Goal: Task Accomplishment & Management: Use online tool/utility

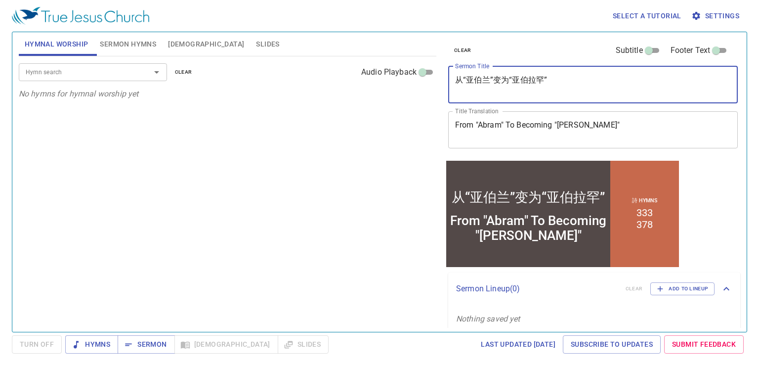
click at [579, 86] on textarea "从“亚伯兰”变为“亚伯拉罕”" at bounding box center [593, 84] width 276 height 19
click at [570, 87] on textarea "从“亚伯兰”变为“亚伯拉罕”" at bounding box center [593, 84] width 276 height 19
click at [572, 85] on textarea "从“亚伯兰”变为“亚伯拉罕”" at bounding box center [593, 84] width 276 height 19
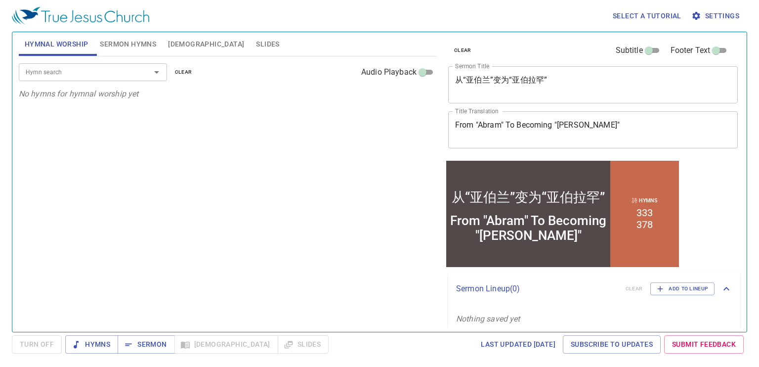
click at [593, 101] on div "从“亚伯兰”变为“亚伯拉罕” x Sermon Title" at bounding box center [593, 84] width 290 height 37
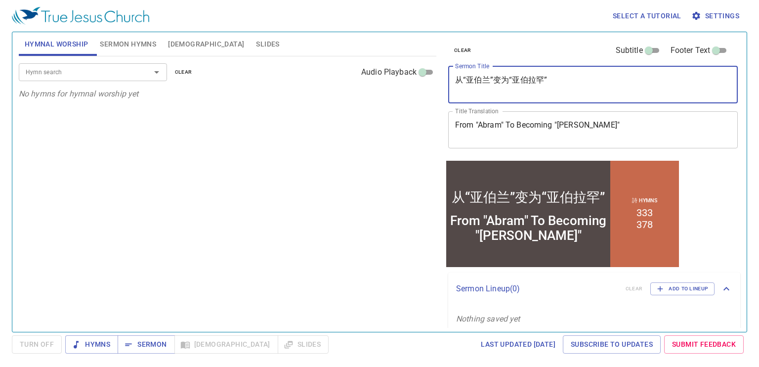
click at [589, 84] on textarea "从“亚伯兰”变为“亚伯拉罕”" at bounding box center [593, 84] width 276 height 19
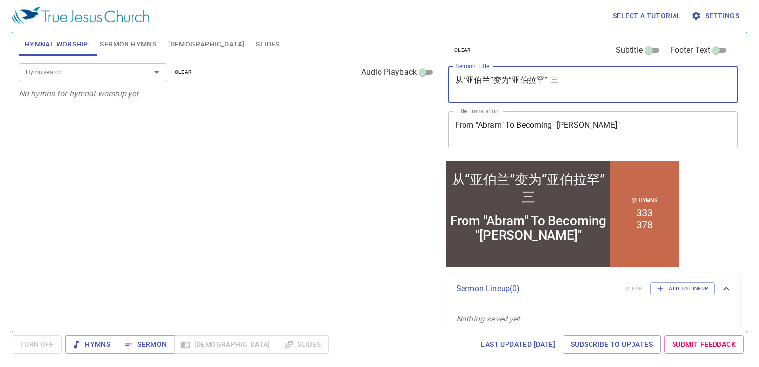
click at [550, 78] on textarea "从“亚伯兰”变为“亚伯拉罕” 三" at bounding box center [593, 84] width 276 height 19
click at [587, 77] on textarea "从“亚伯兰”变为“亚伯拉罕” （三" at bounding box center [593, 84] width 276 height 19
click at [550, 79] on textarea "从“亚伯兰”变为“亚伯拉罕” （三）" at bounding box center [593, 84] width 276 height 19
click at [554, 79] on textarea "从“亚伯兰”变为“亚伯拉罕” （三）" at bounding box center [593, 84] width 276 height 19
click at [555, 80] on textarea "从“亚伯兰”变为“亚伯拉罕” （三）" at bounding box center [593, 84] width 276 height 19
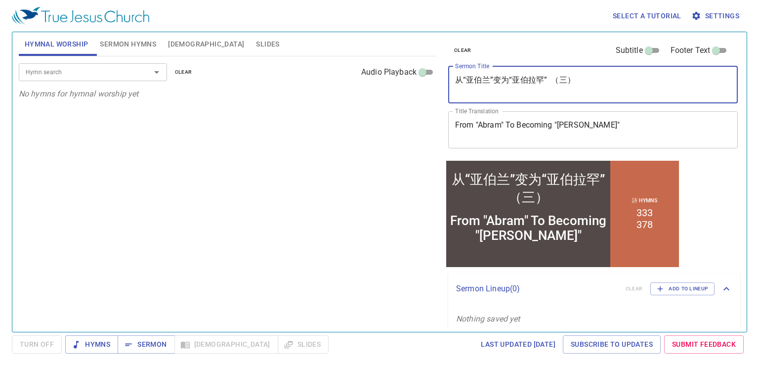
click at [553, 80] on textarea "从“亚伯兰”变为“亚伯拉罕” （三）" at bounding box center [593, 84] width 276 height 19
click at [555, 80] on textarea "从“亚伯兰”变为“亚伯拉罕” （三）" at bounding box center [593, 84] width 276 height 19
type textarea "从“亚伯兰”变为“亚伯拉罕” （三）"
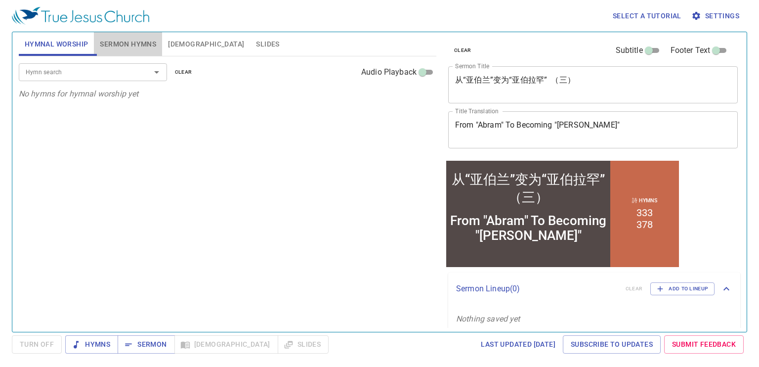
click at [129, 48] on span "Sermon Hymns" at bounding box center [128, 44] width 56 height 12
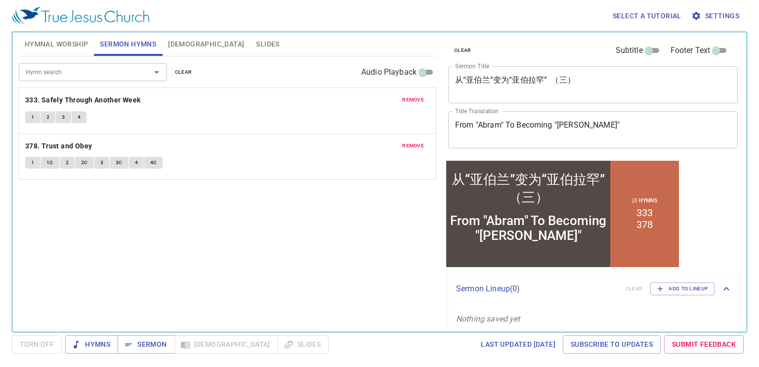
click at [51, 72] on input "Hymn search" at bounding box center [78, 71] width 113 height 11
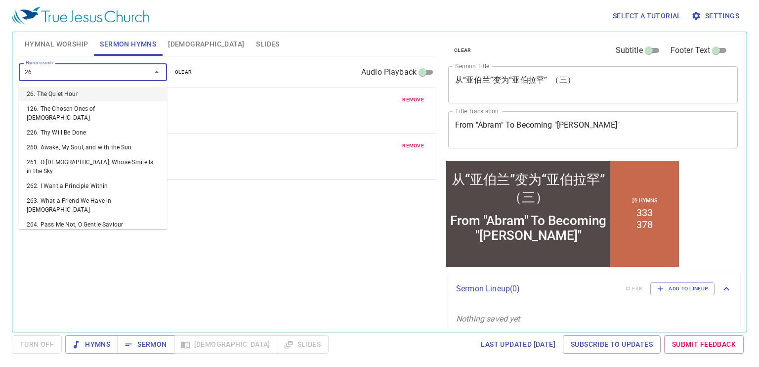
type input "264"
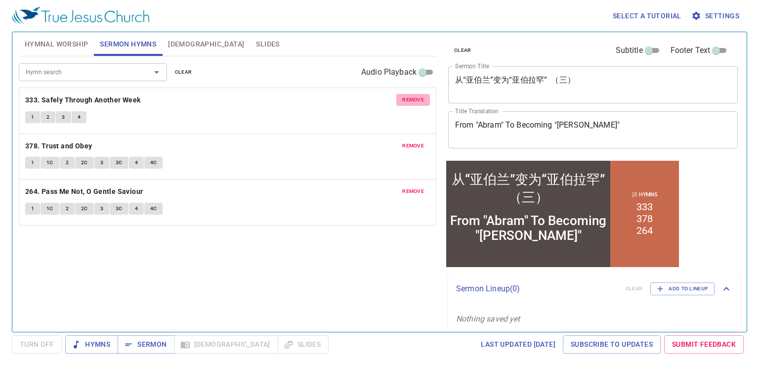
click at [412, 97] on span "remove" at bounding box center [413, 99] width 22 height 9
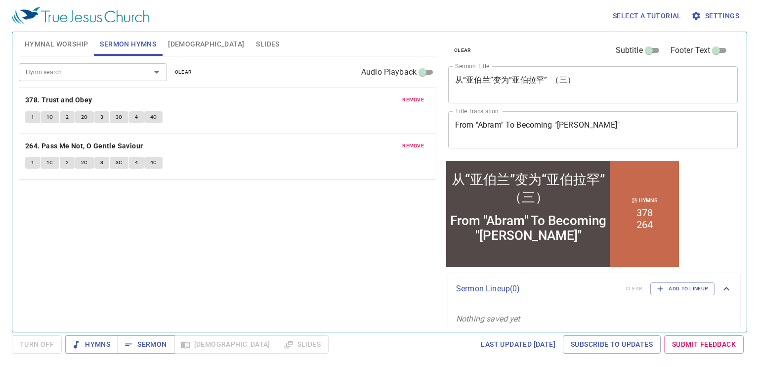
click at [412, 97] on span "remove" at bounding box center [413, 99] width 22 height 9
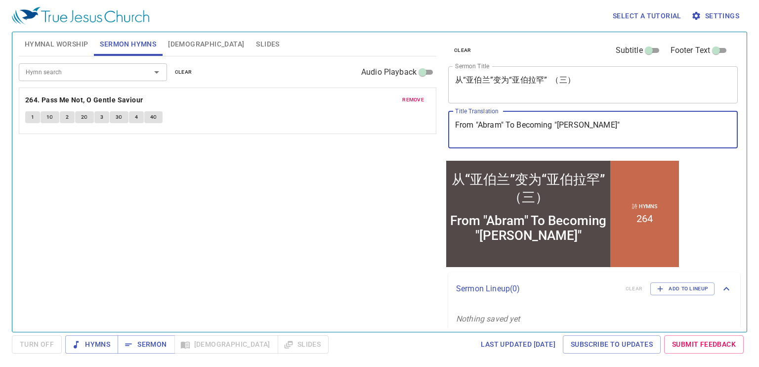
click at [620, 125] on textarea "From "Abram" To Becoming "Abraham"" at bounding box center [593, 129] width 276 height 19
type textarea "From "Abram" To Becoming "[PERSON_NAME]" （二）"
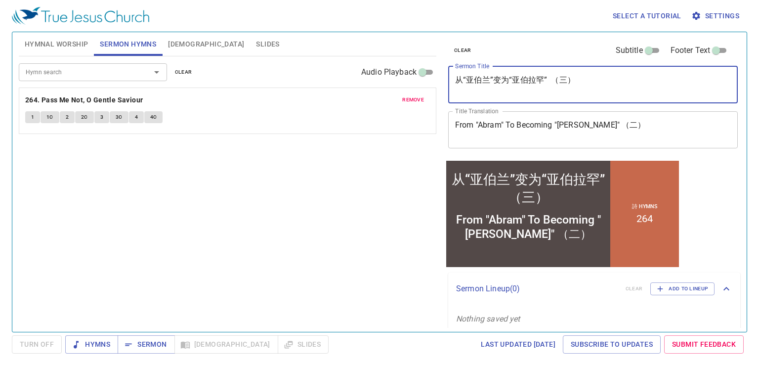
click at [567, 80] on textarea "从“亚伯兰”变为“亚伯拉罕” （三）" at bounding box center [593, 84] width 276 height 19
type textarea "从“亚伯兰”变为“亚伯拉罕” （二）"
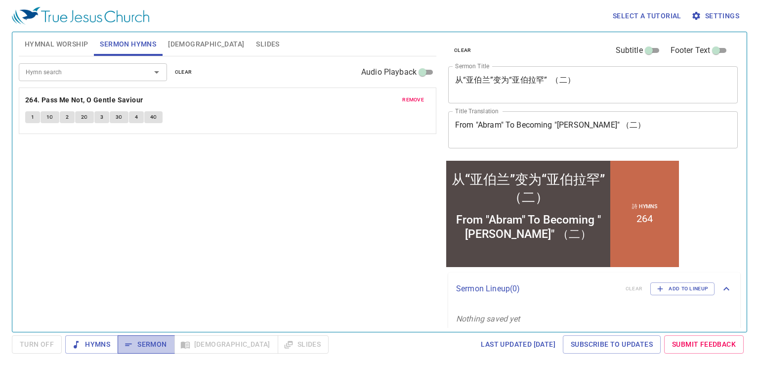
click at [146, 345] on span "Sermon" at bounding box center [146, 344] width 41 height 12
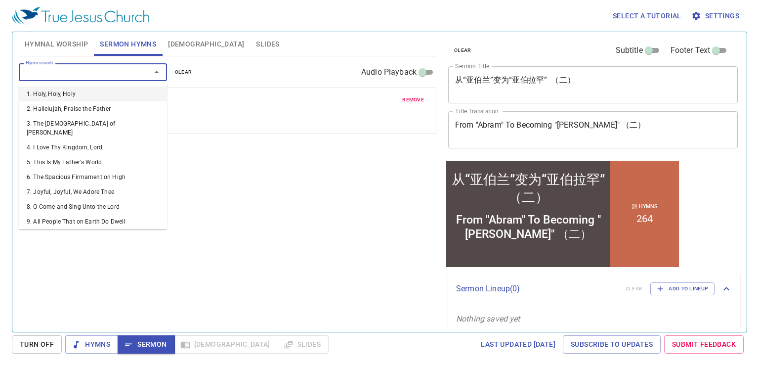
click at [131, 73] on input "Hymn search" at bounding box center [78, 71] width 113 height 11
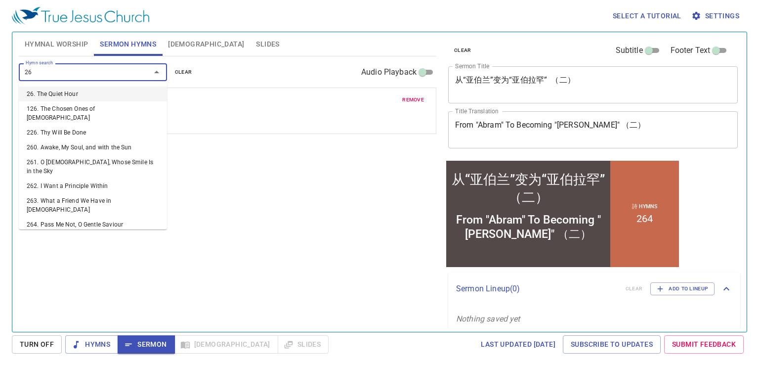
type input "263"
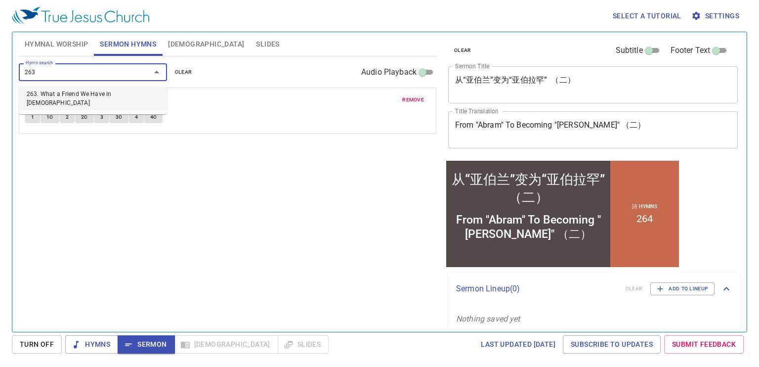
click at [110, 89] on li "263. What a Friend We Have in Jesus" at bounding box center [93, 99] width 148 height 24
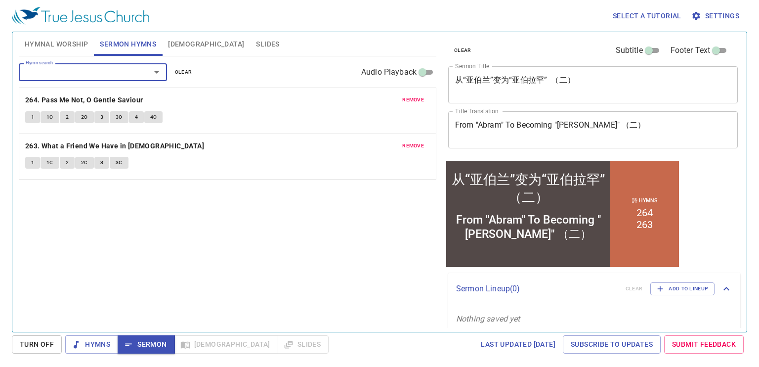
click at [32, 157] on button "1" at bounding box center [32, 163] width 15 height 12
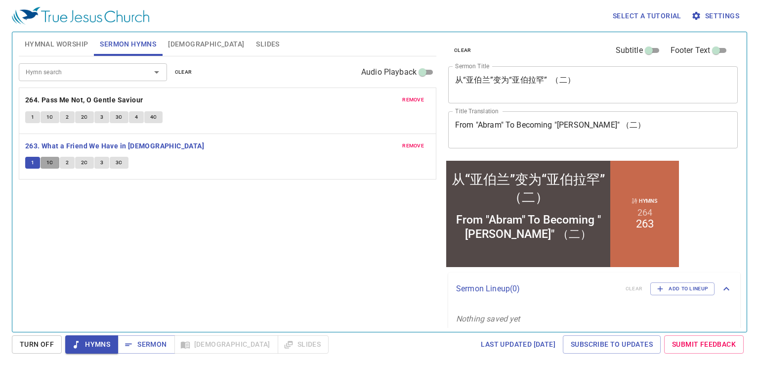
click at [43, 160] on button "1C" at bounding box center [50, 163] width 19 height 12
click at [66, 158] on span "2" at bounding box center [67, 162] width 3 height 9
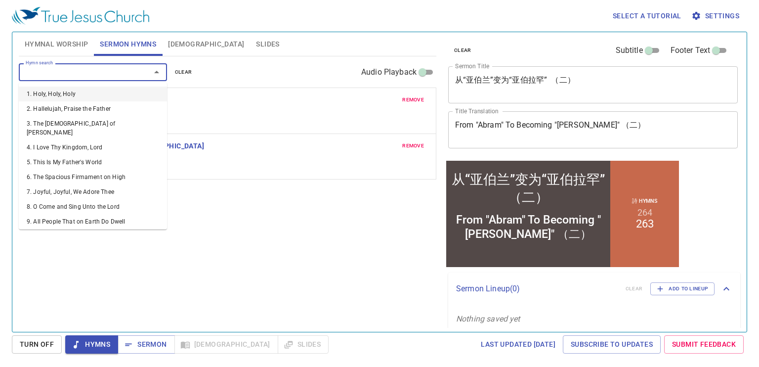
click at [59, 76] on input "Hymn search" at bounding box center [78, 71] width 113 height 11
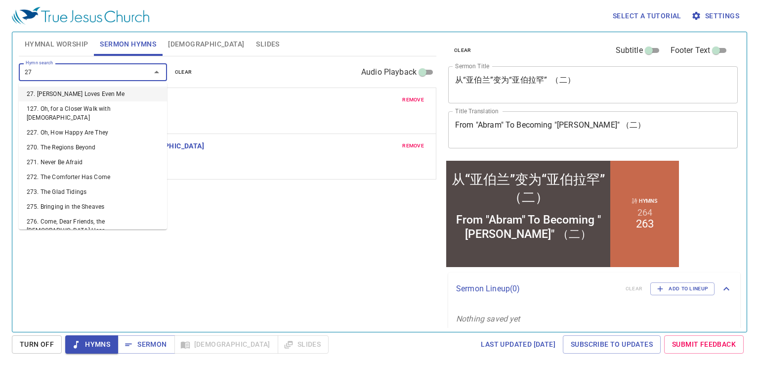
type input "272"
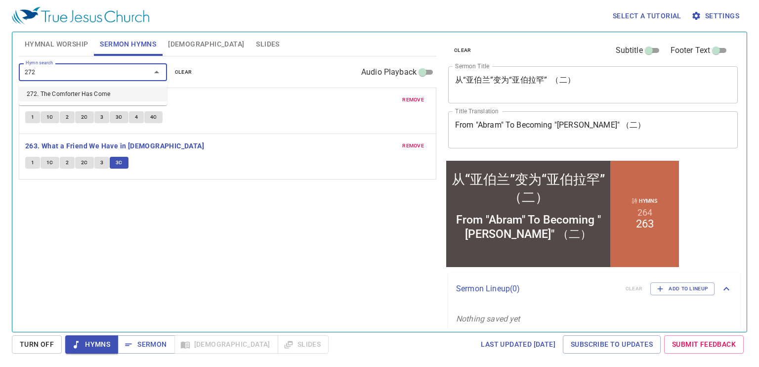
click at [32, 90] on li "272. The Comforter Has Come" at bounding box center [93, 94] width 148 height 15
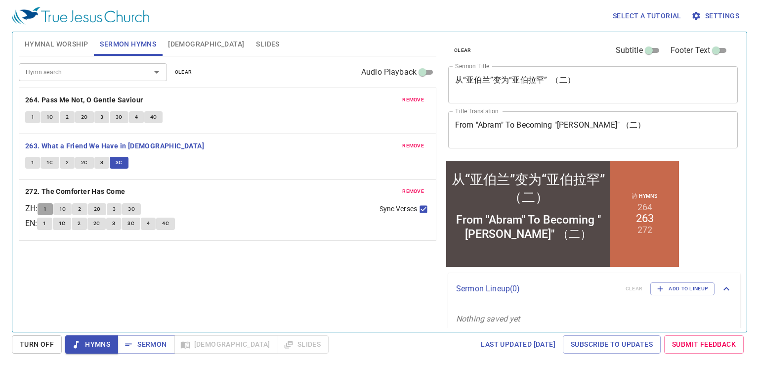
click at [52, 203] on button "1" at bounding box center [45, 209] width 15 height 12
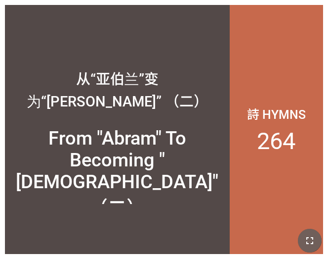
click at [314, 237] on icon "button" at bounding box center [310, 240] width 12 height 12
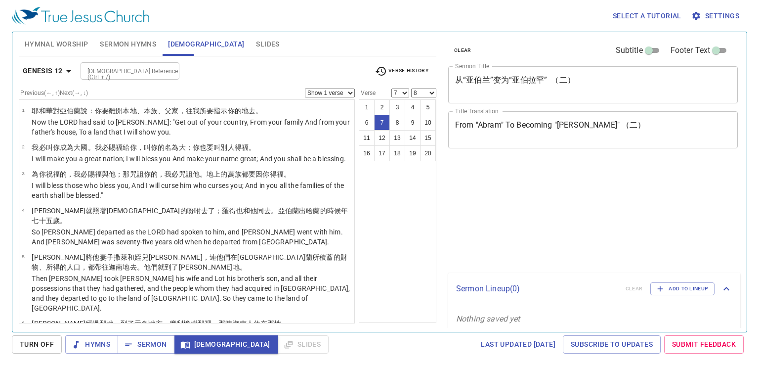
select select "7"
select select "8"
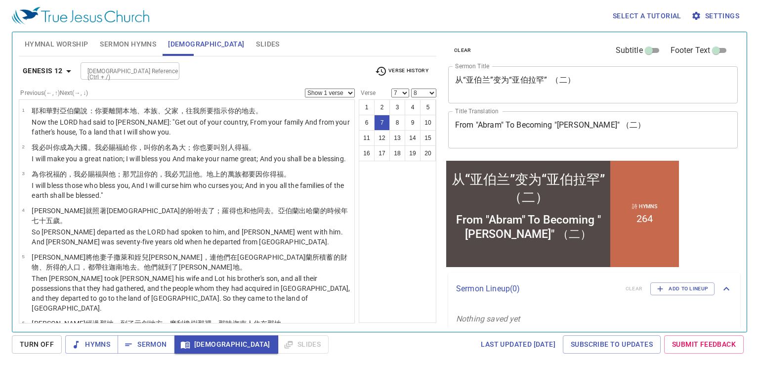
scroll to position [155, 0]
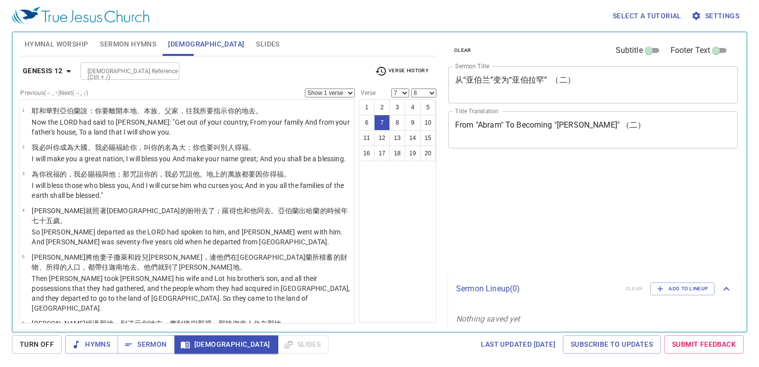
select select "7"
select select "8"
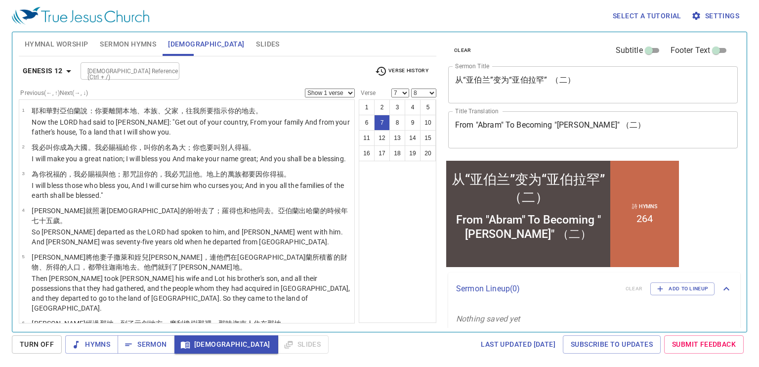
scroll to position [155, 0]
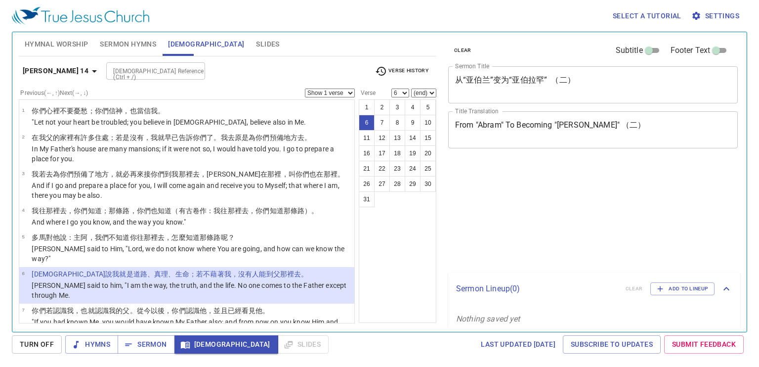
select select "6"
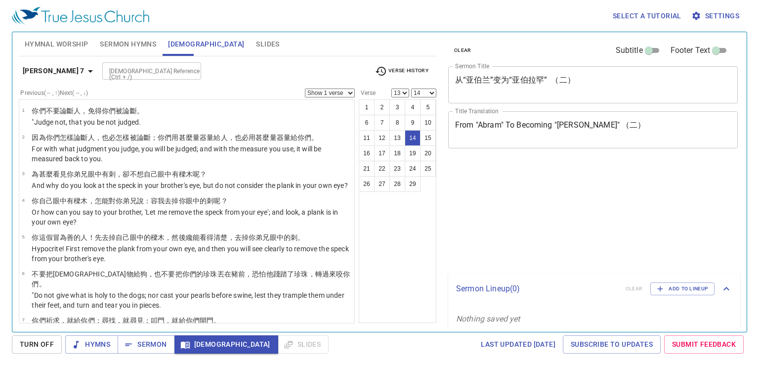
select select "13"
select select "14"
select select "13"
select select "14"
select select "13"
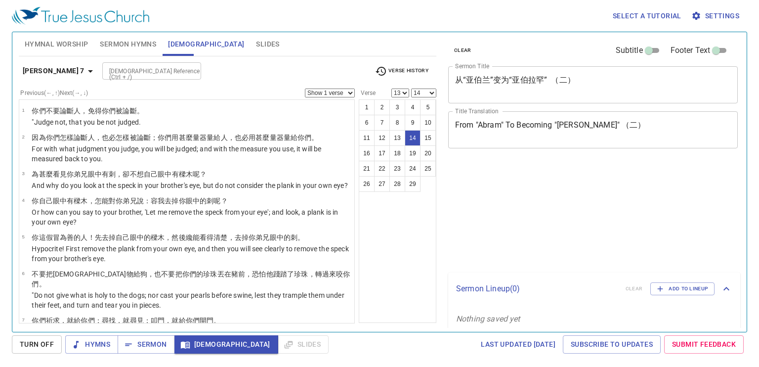
select select "14"
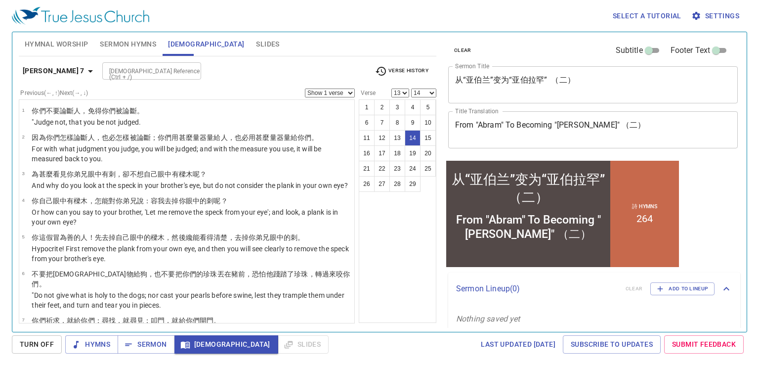
scroll to position [301, 0]
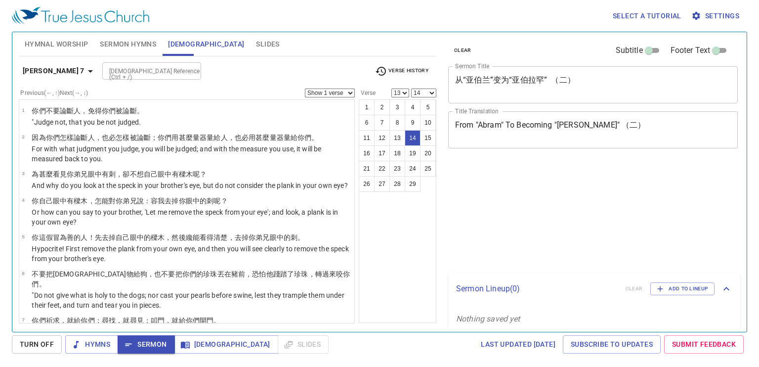
select select "13"
select select "14"
select select "13"
select select "14"
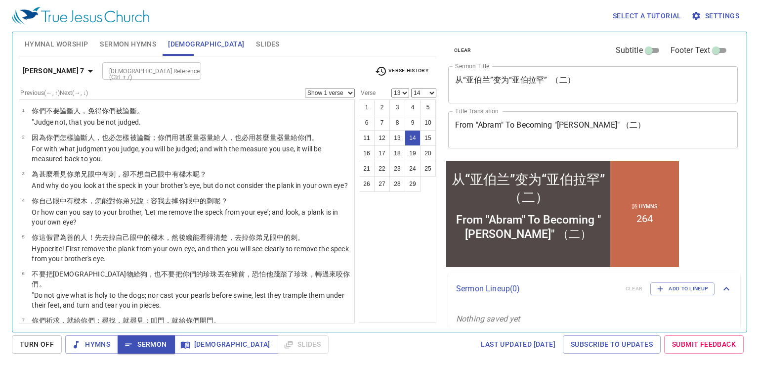
scroll to position [301, 0]
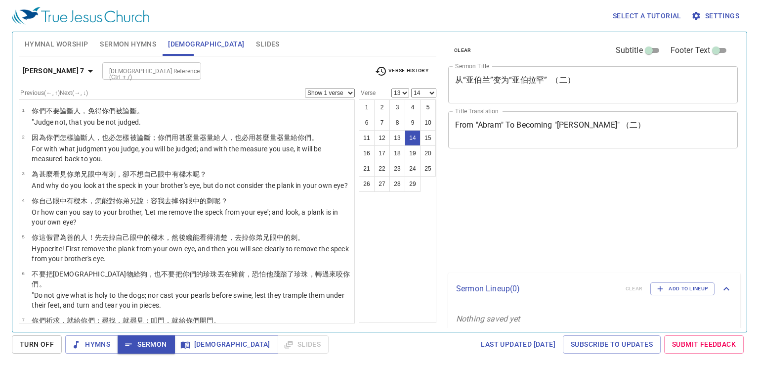
select select "13"
select select "14"
select select "13"
select select "14"
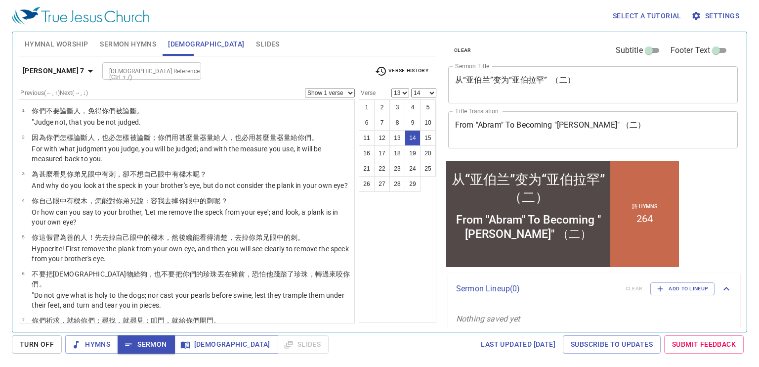
scroll to position [301, 0]
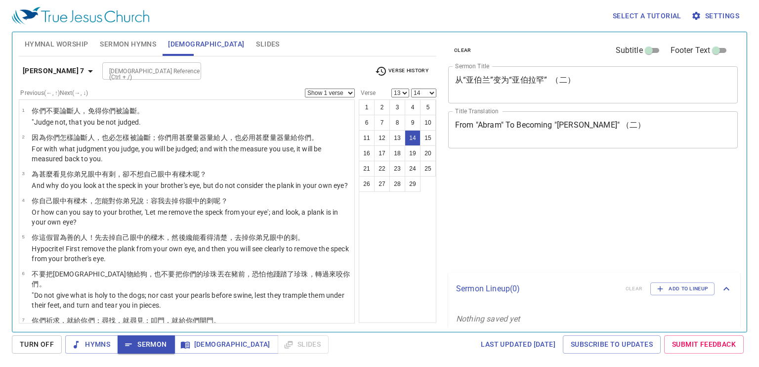
select select "13"
select select "14"
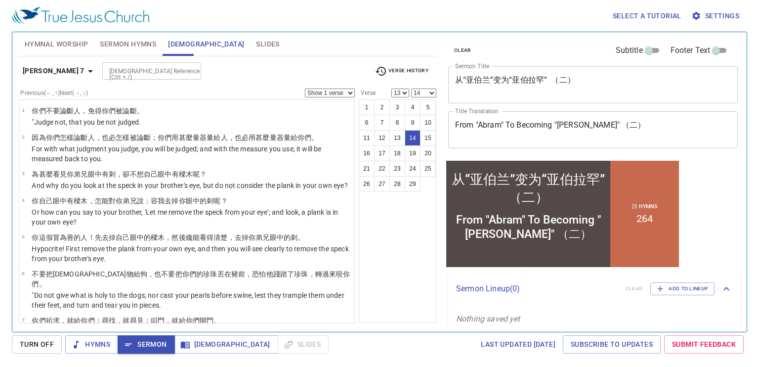
scroll to position [301, 0]
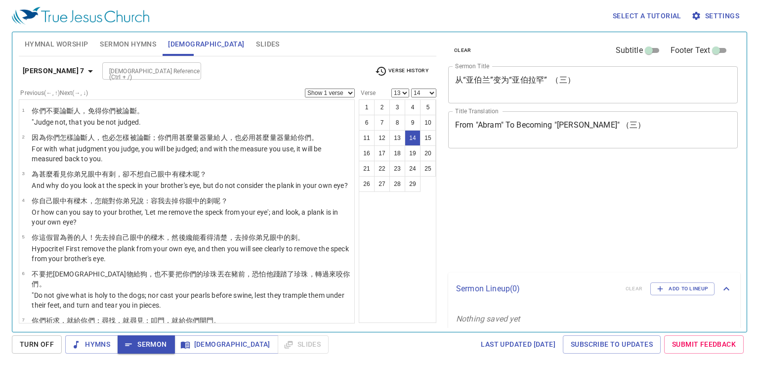
select select "13"
select select "14"
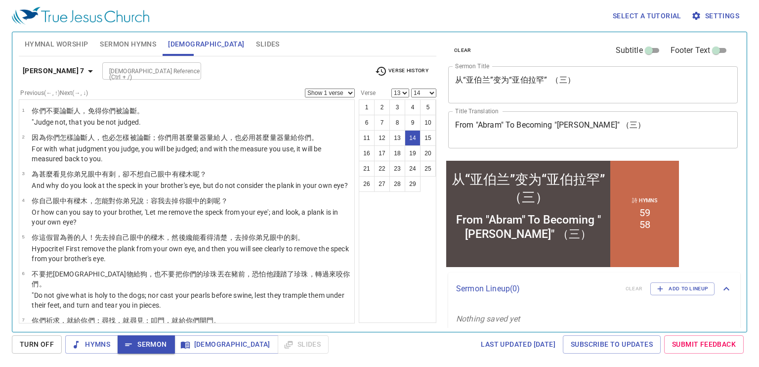
click at [46, 72] on b "Matthew 7" at bounding box center [54, 71] width 62 height 12
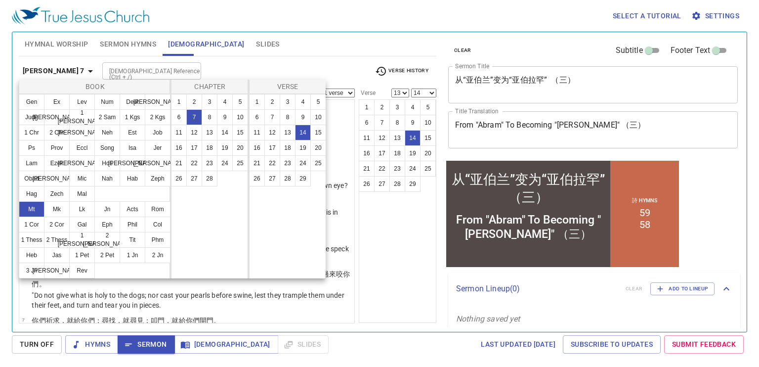
scroll to position [301, 0]
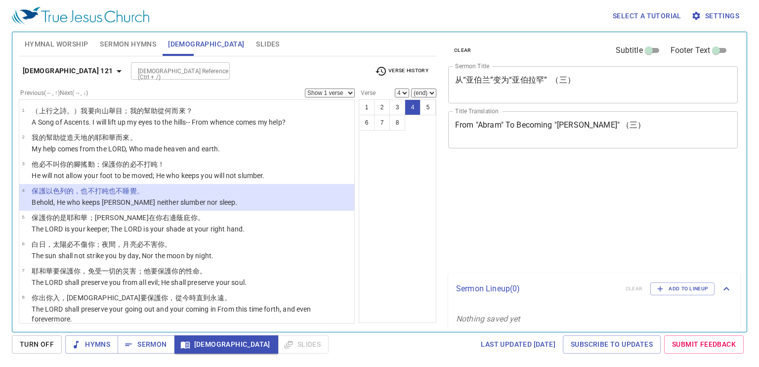
select select "4"
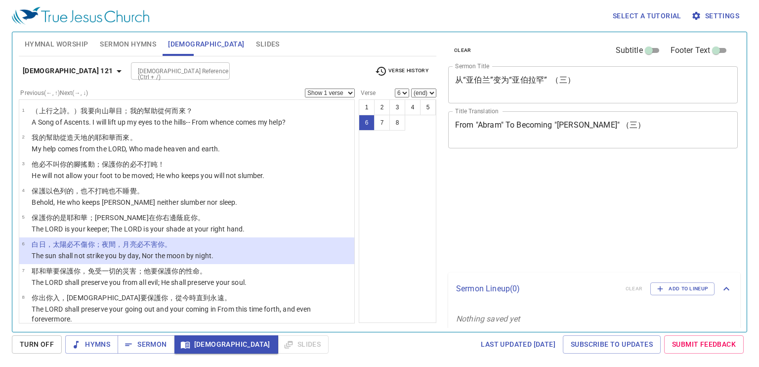
select select "6"
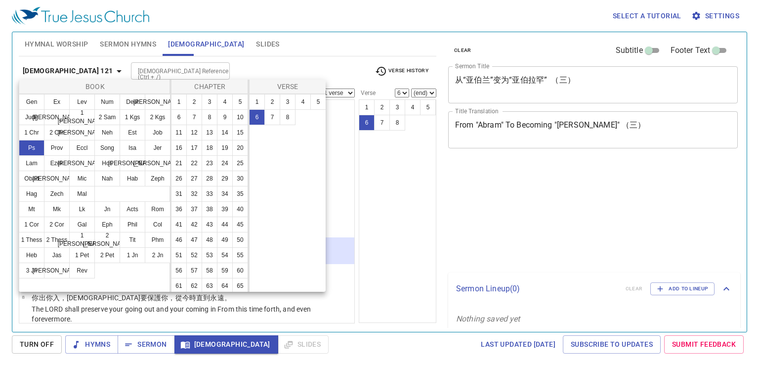
select select "6"
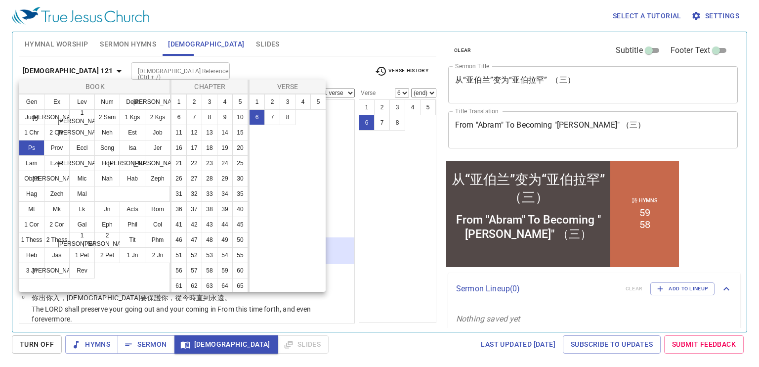
scroll to position [8, 0]
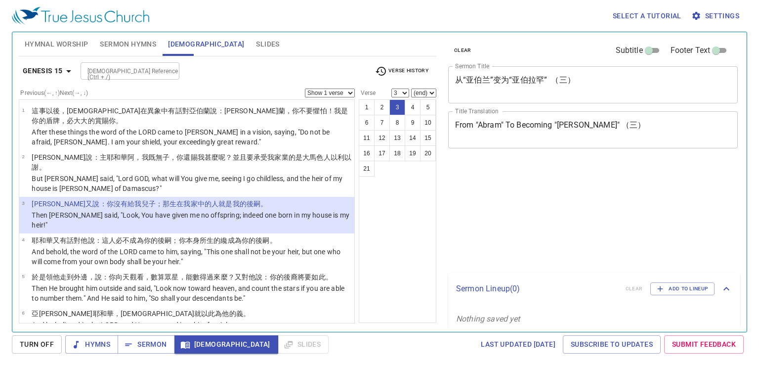
select select "3"
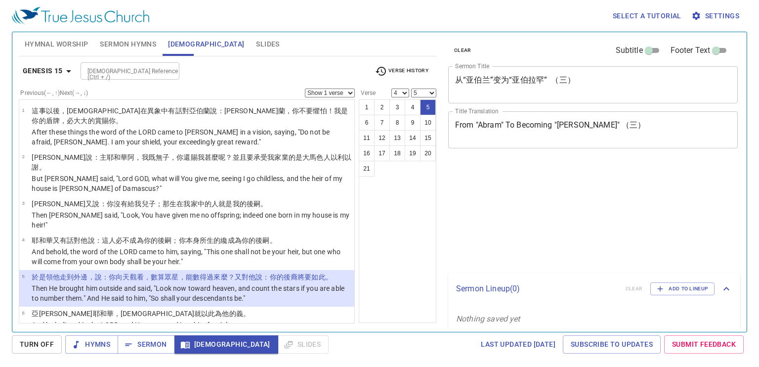
select select "4"
select select "5"
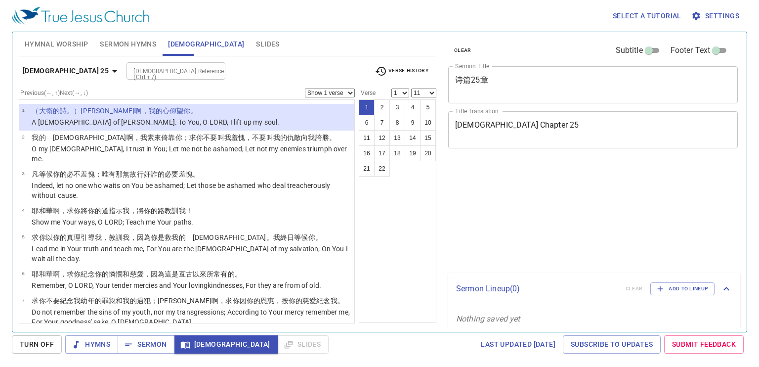
select select "11"
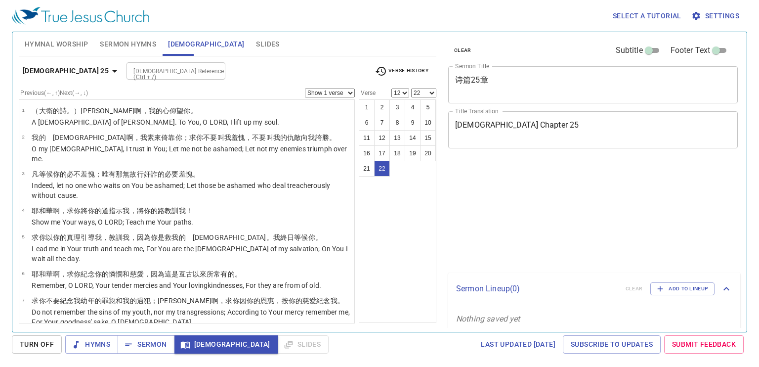
select select "12"
select select "22"
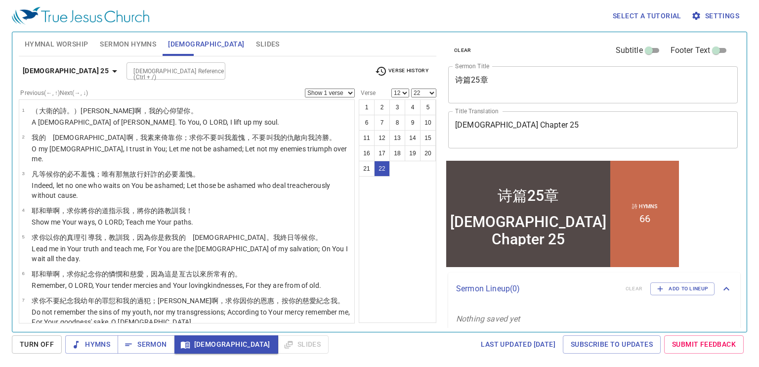
scroll to position [392, 0]
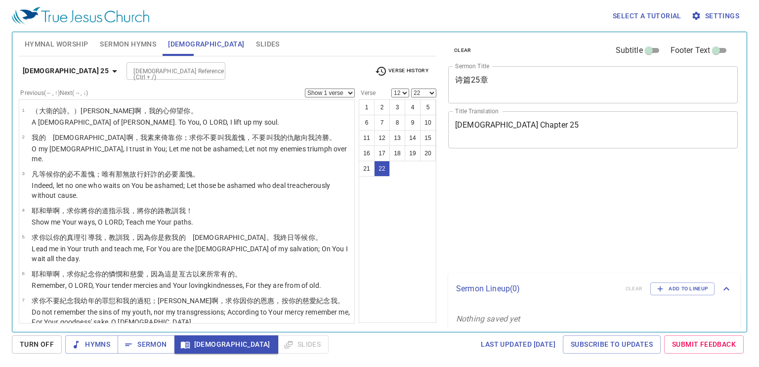
select select "12"
select select "22"
select select "12"
select select "22"
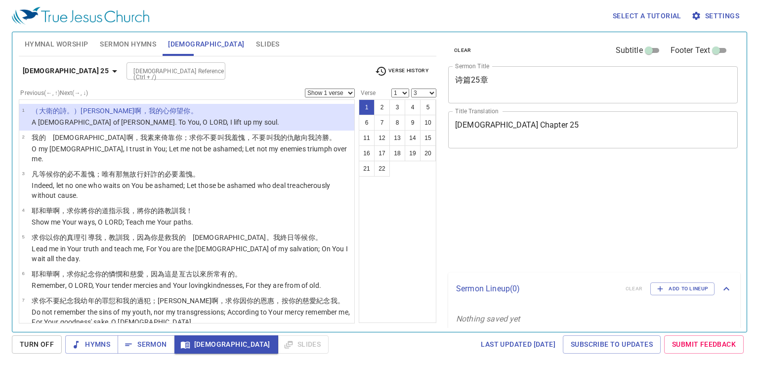
select select "3"
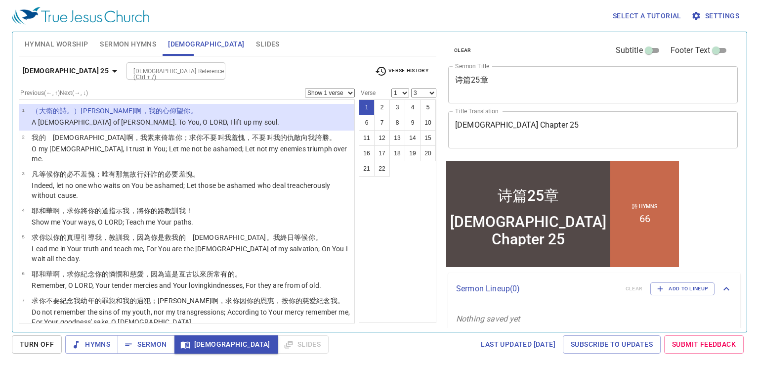
scroll to position [95, 0]
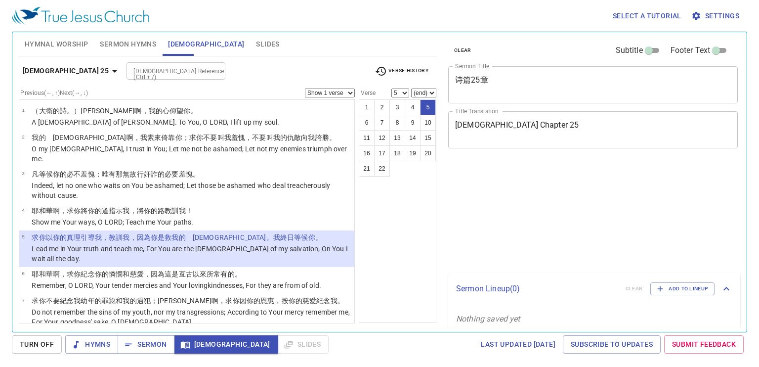
select select "5"
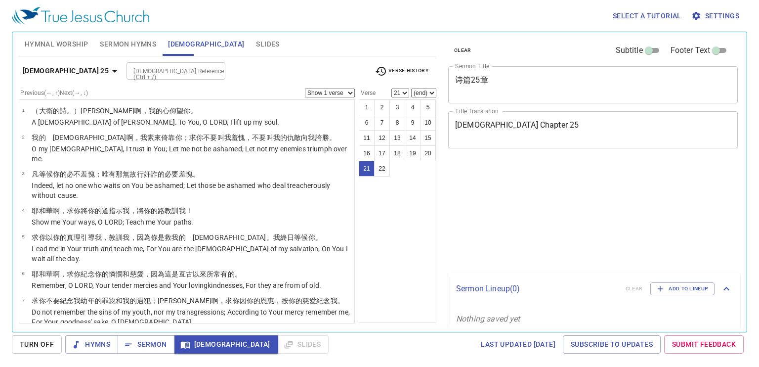
select select "21"
select select "18"
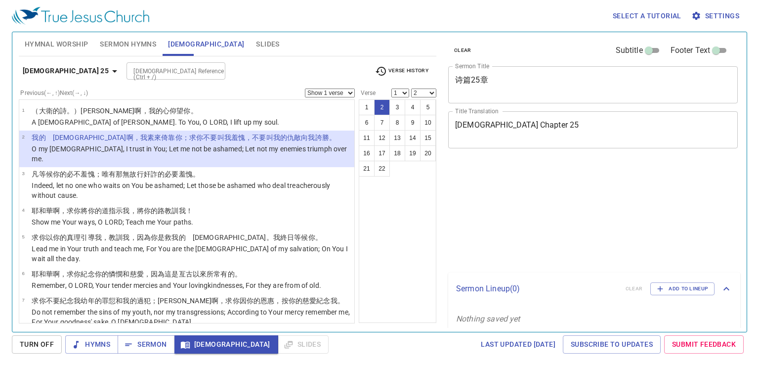
select select "2"
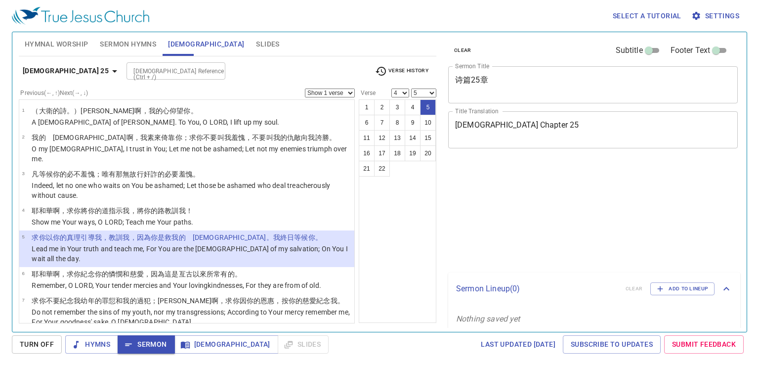
select select "4"
select select "5"
select select "4"
select select "5"
select select "4"
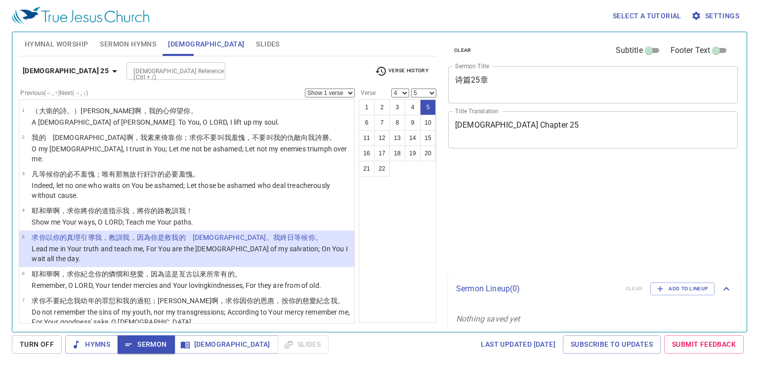
select select "5"
